Goal: Task Accomplishment & Management: Manage account settings

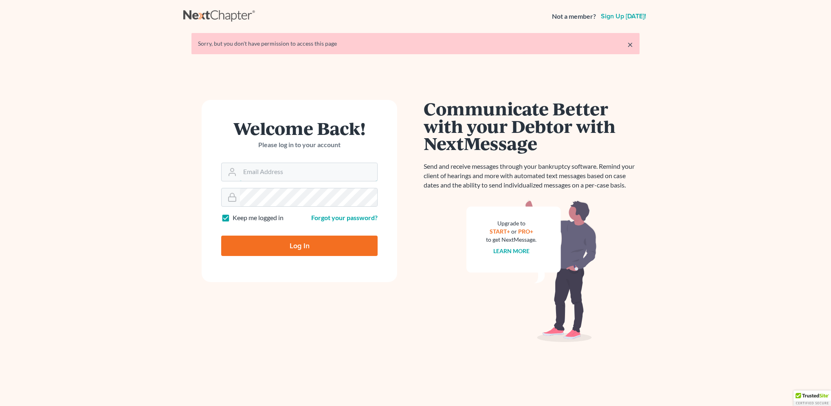
type input "[EMAIL_ADDRESS][DOMAIN_NAME]"
click at [316, 243] on input "Log In" at bounding box center [299, 245] width 156 height 20
type input "Thinking..."
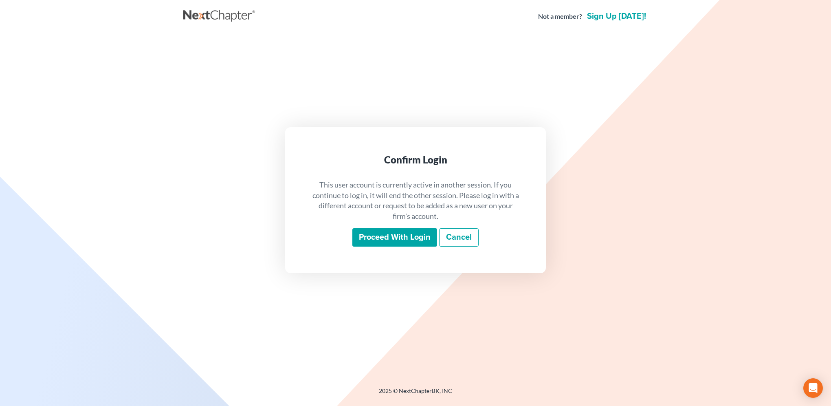
click at [381, 241] on input "Proceed with login" at bounding box center [394, 237] width 85 height 19
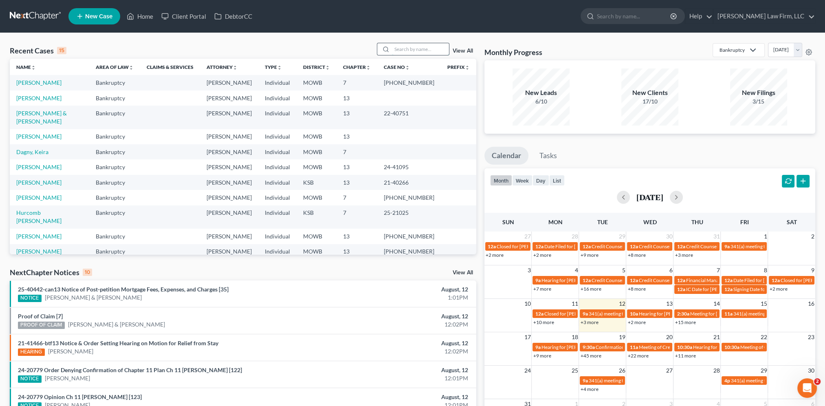
click at [415, 49] on input "search" at bounding box center [420, 49] width 57 height 12
type input "Nolan"
click at [461, 52] on link "View All" at bounding box center [463, 51] width 20 height 6
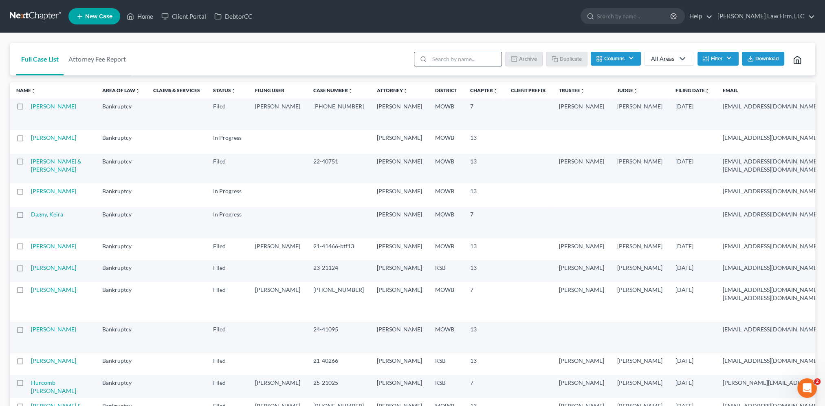
click at [437, 62] on input "search" at bounding box center [465, 59] width 72 height 14
type input "Nolan"
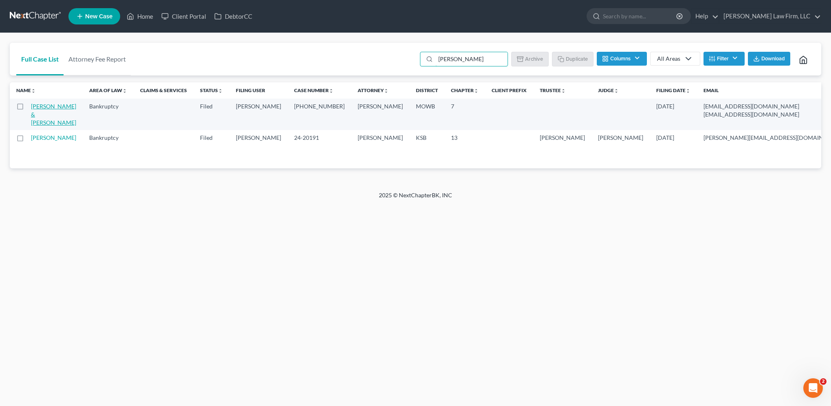
click at [36, 126] on link "[PERSON_NAME] & [PERSON_NAME]" at bounding box center [53, 114] width 45 height 23
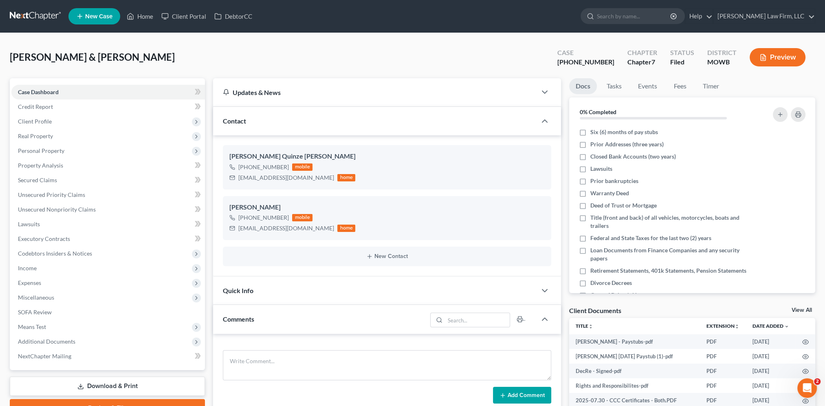
scroll to position [25, 0]
click at [38, 154] on span "Personal Property" at bounding box center [108, 150] width 194 height 15
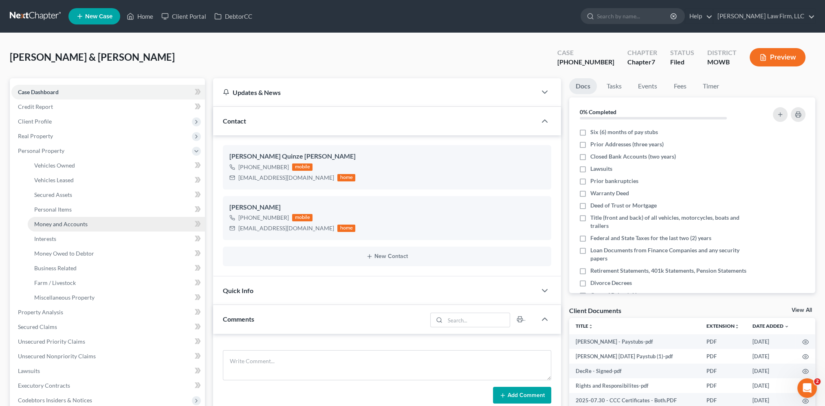
click at [55, 222] on span "Money and Accounts" at bounding box center [60, 223] width 53 height 7
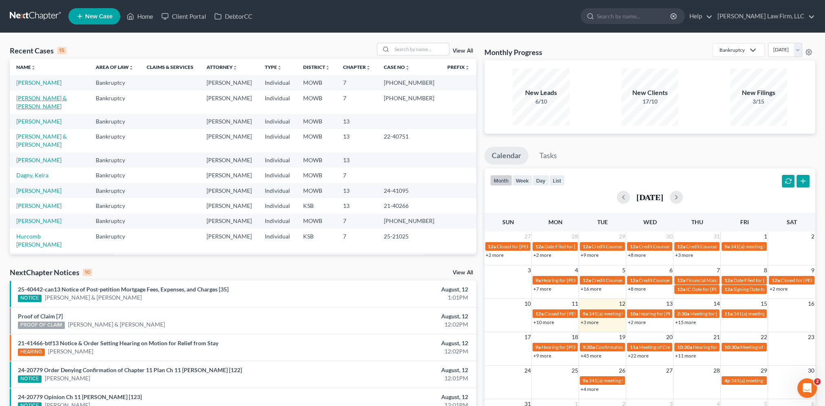
click at [57, 97] on link "[PERSON_NAME] & [PERSON_NAME]" at bounding box center [41, 102] width 51 height 15
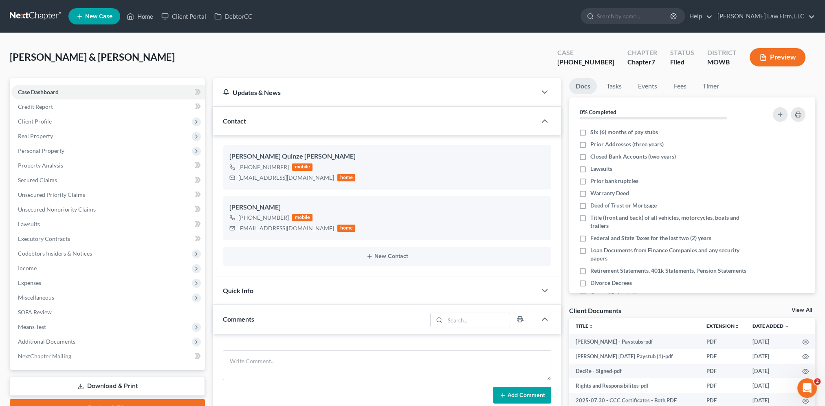
scroll to position [25, 0]
click at [60, 191] on span "Unsecured Priority Claims" at bounding box center [51, 194] width 67 height 7
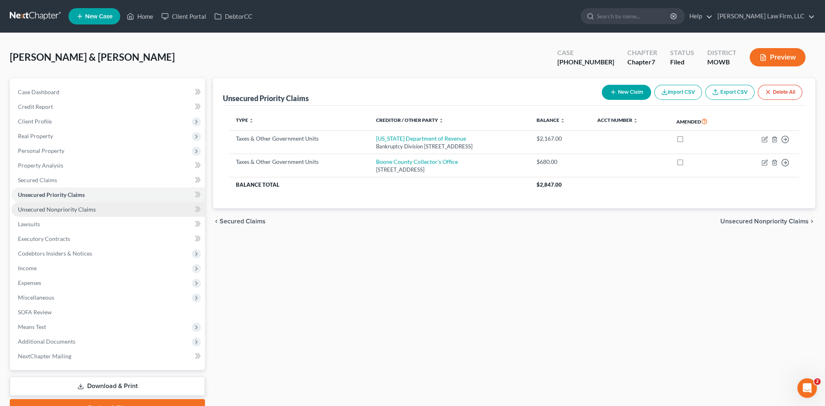
click at [59, 206] on span "Unsecured Nonpriority Claims" at bounding box center [57, 209] width 78 height 7
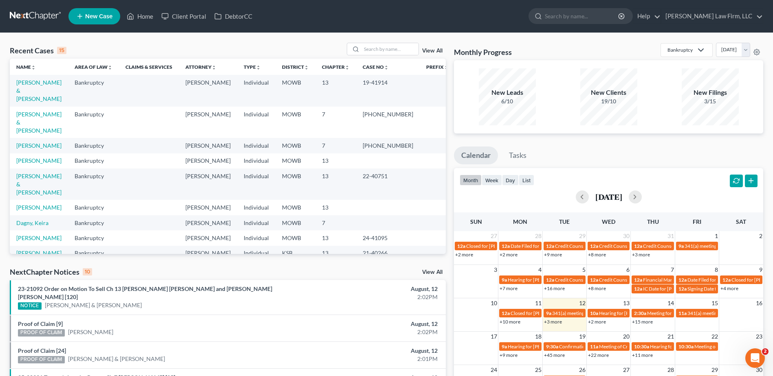
click at [425, 50] on link "View All" at bounding box center [432, 51] width 20 height 6
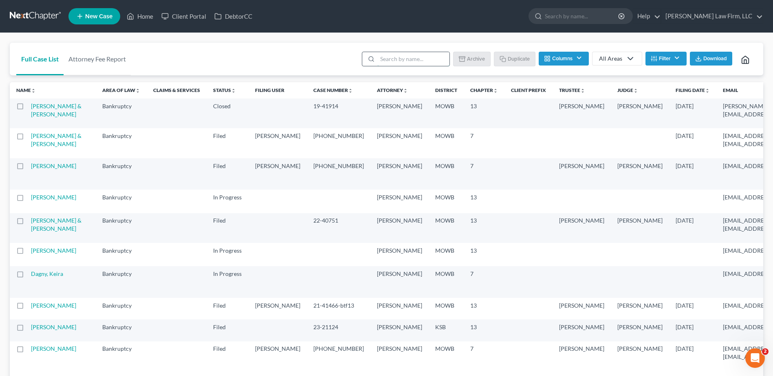
click at [413, 63] on input "search" at bounding box center [413, 59] width 72 height 14
type input "[PERSON_NAME]"
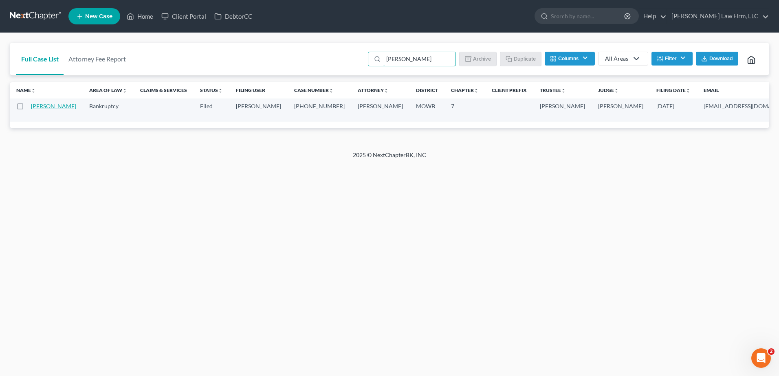
click at [33, 110] on link "[PERSON_NAME]" at bounding box center [53, 106] width 45 height 7
select select "6"
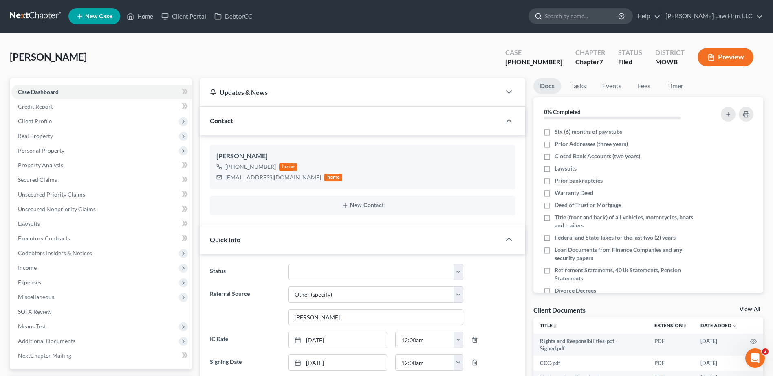
click at [597, 17] on input "search" at bounding box center [582, 16] width 75 height 15
type input "[PERSON_NAME]"
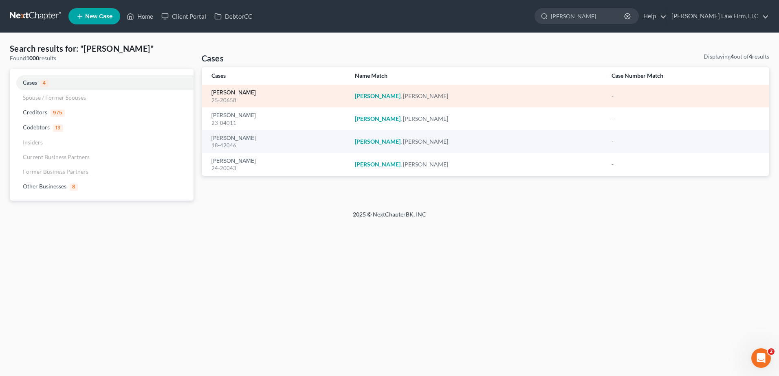
click at [221, 91] on link "[PERSON_NAME]" at bounding box center [233, 93] width 44 height 6
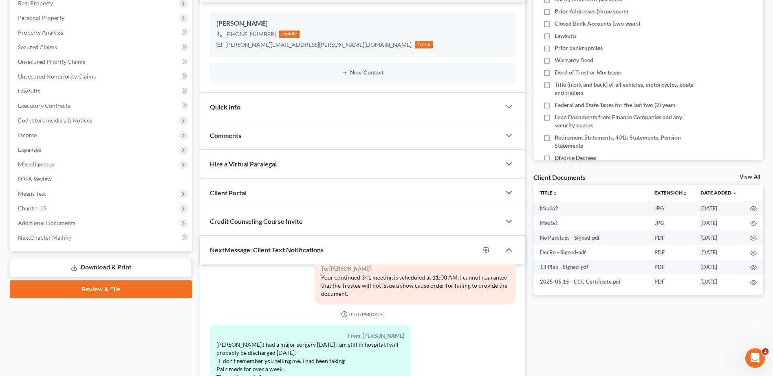
scroll to position [1301, 0]
click at [39, 222] on span "Additional Documents" at bounding box center [46, 223] width 57 height 7
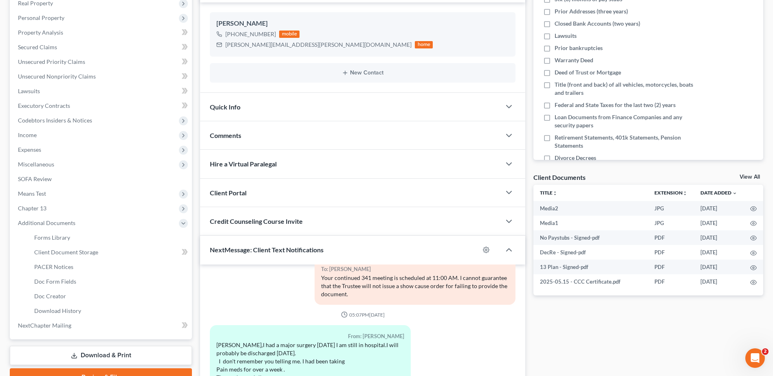
click at [253, 112] on div "Quick Info" at bounding box center [350, 107] width 301 height 28
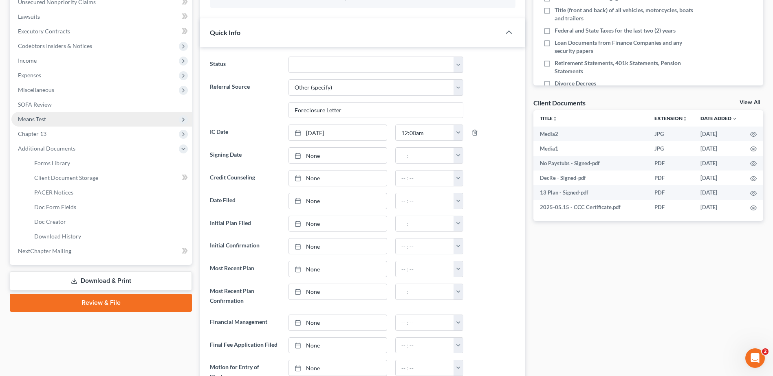
scroll to position [123, 0]
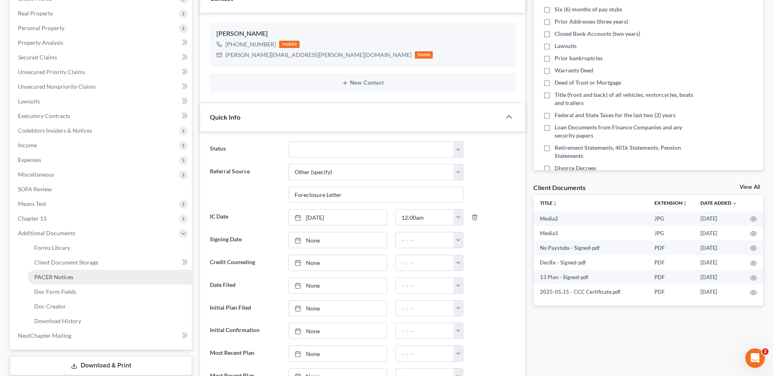
click at [44, 273] on link "PACER Notices" at bounding box center [110, 277] width 164 height 15
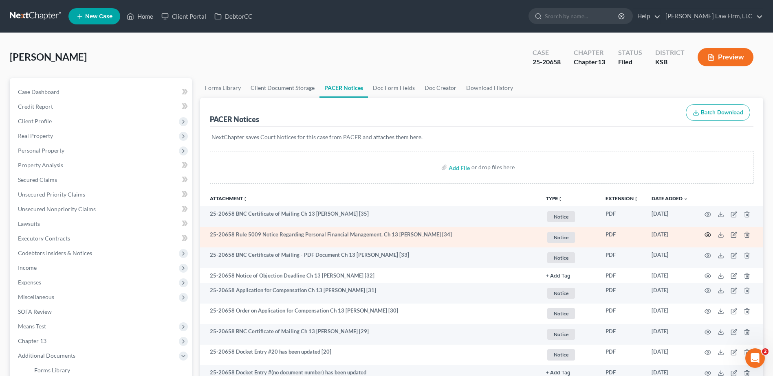
click at [707, 237] on td at bounding box center [729, 237] width 68 height 21
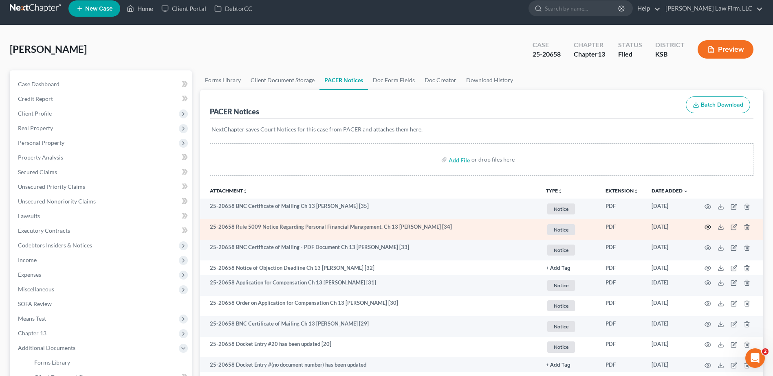
scroll to position [10, 0]
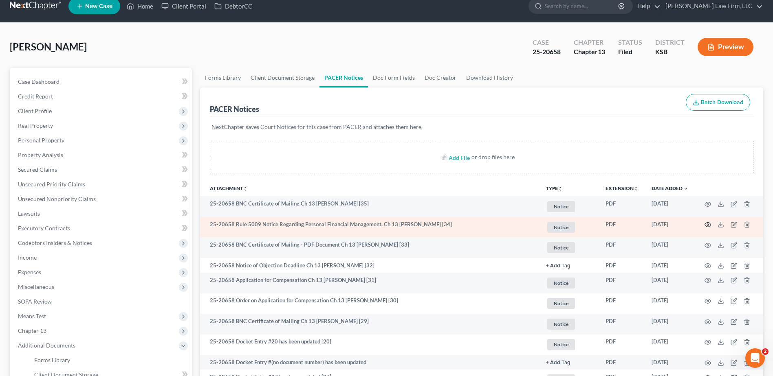
click at [709, 226] on icon "button" at bounding box center [707, 225] width 7 height 7
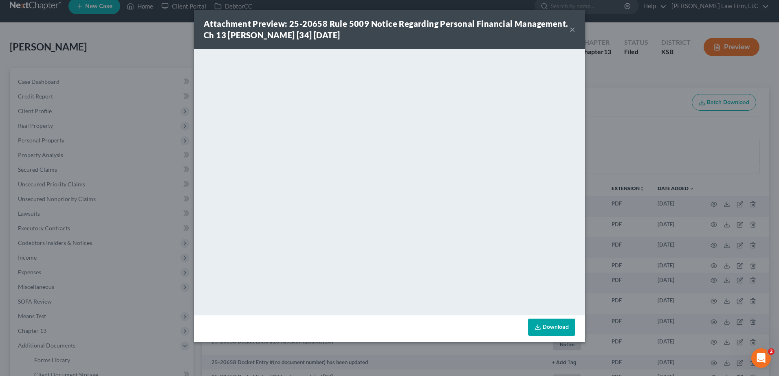
click at [570, 27] on button "×" at bounding box center [573, 29] width 6 height 10
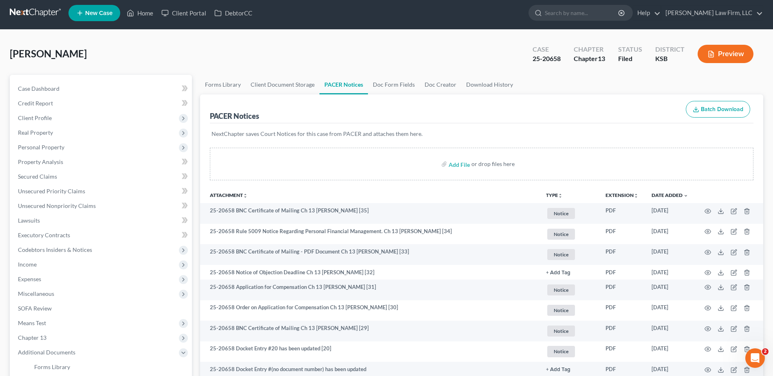
scroll to position [0, 0]
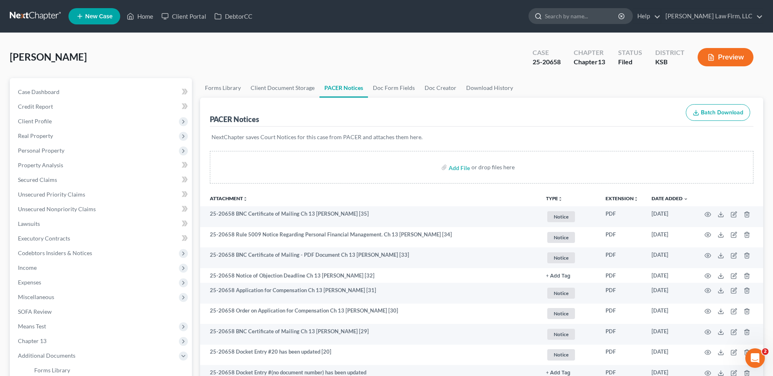
click at [598, 18] on input "search" at bounding box center [582, 16] width 75 height 15
type input "Fears"
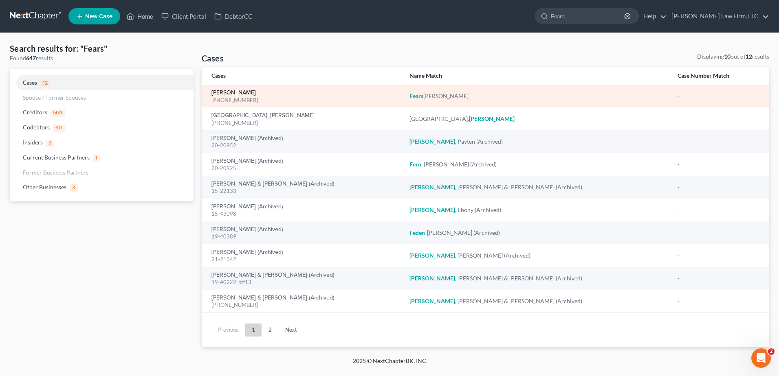
click at [235, 92] on link "[PERSON_NAME]" at bounding box center [233, 93] width 44 height 6
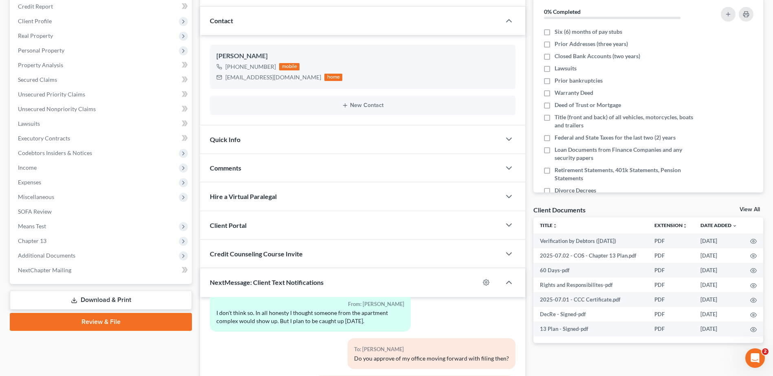
scroll to position [112, 0]
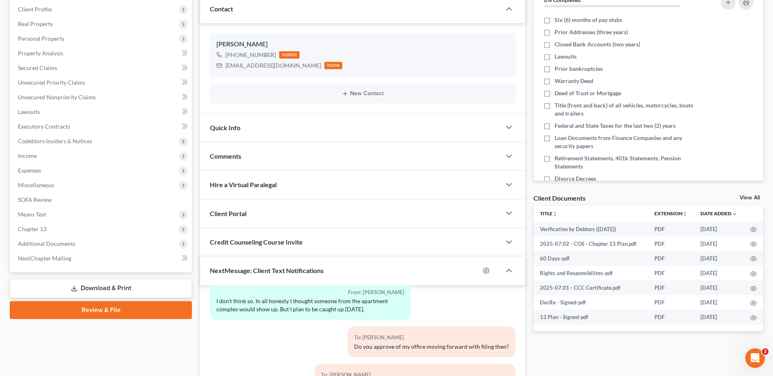
click at [259, 128] on div "Quick Info" at bounding box center [350, 128] width 301 height 28
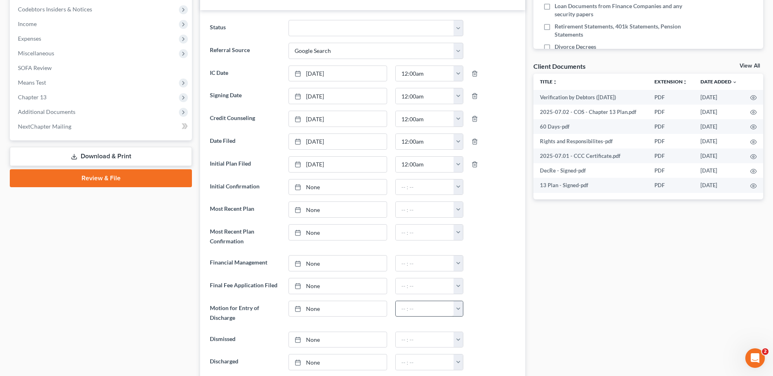
scroll to position [244, 0]
type input "[DATE]"
click at [311, 262] on link "[DATE]" at bounding box center [338, 262] width 98 height 15
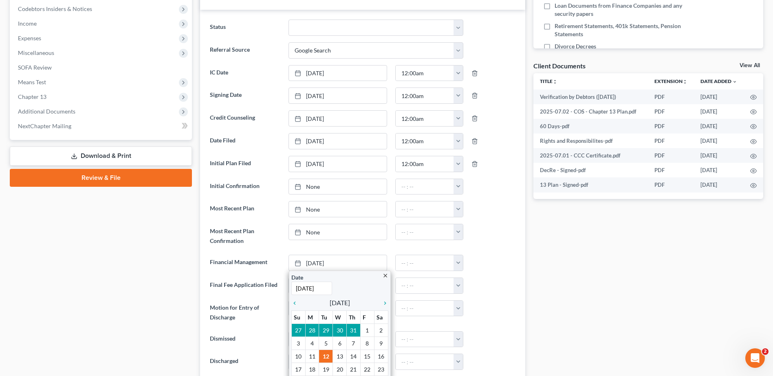
click at [622, 272] on div "Docs Tasks Events Fees Timer 0% Completed Nothing here yet! Six (6) months of p…" at bounding box center [648, 307] width 238 height 947
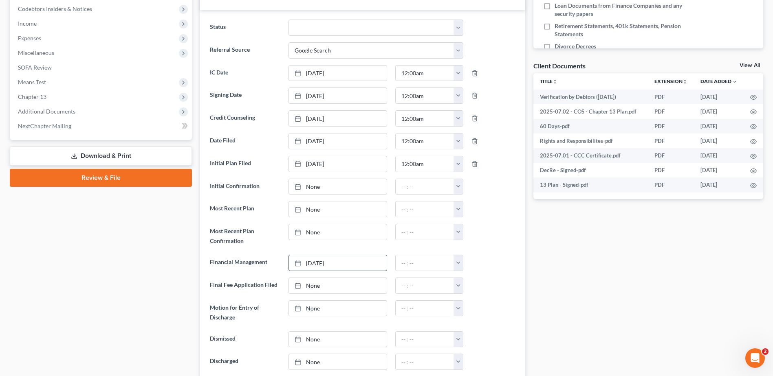
click at [317, 259] on link "[DATE]" at bounding box center [338, 262] width 98 height 15
click at [462, 261] on button "button" at bounding box center [457, 262] width 9 height 15
click at [469, 280] on link "12:00am" at bounding box center [476, 281] width 46 height 14
type input "12:00am"
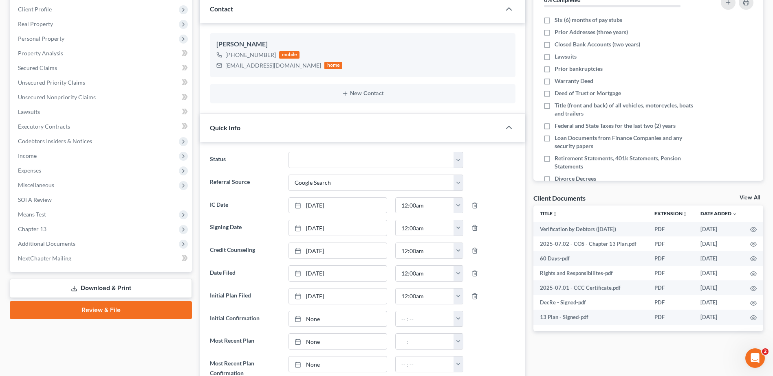
scroll to position [0, 0]
